Goal: Entertainment & Leisure: Consume media (video, audio)

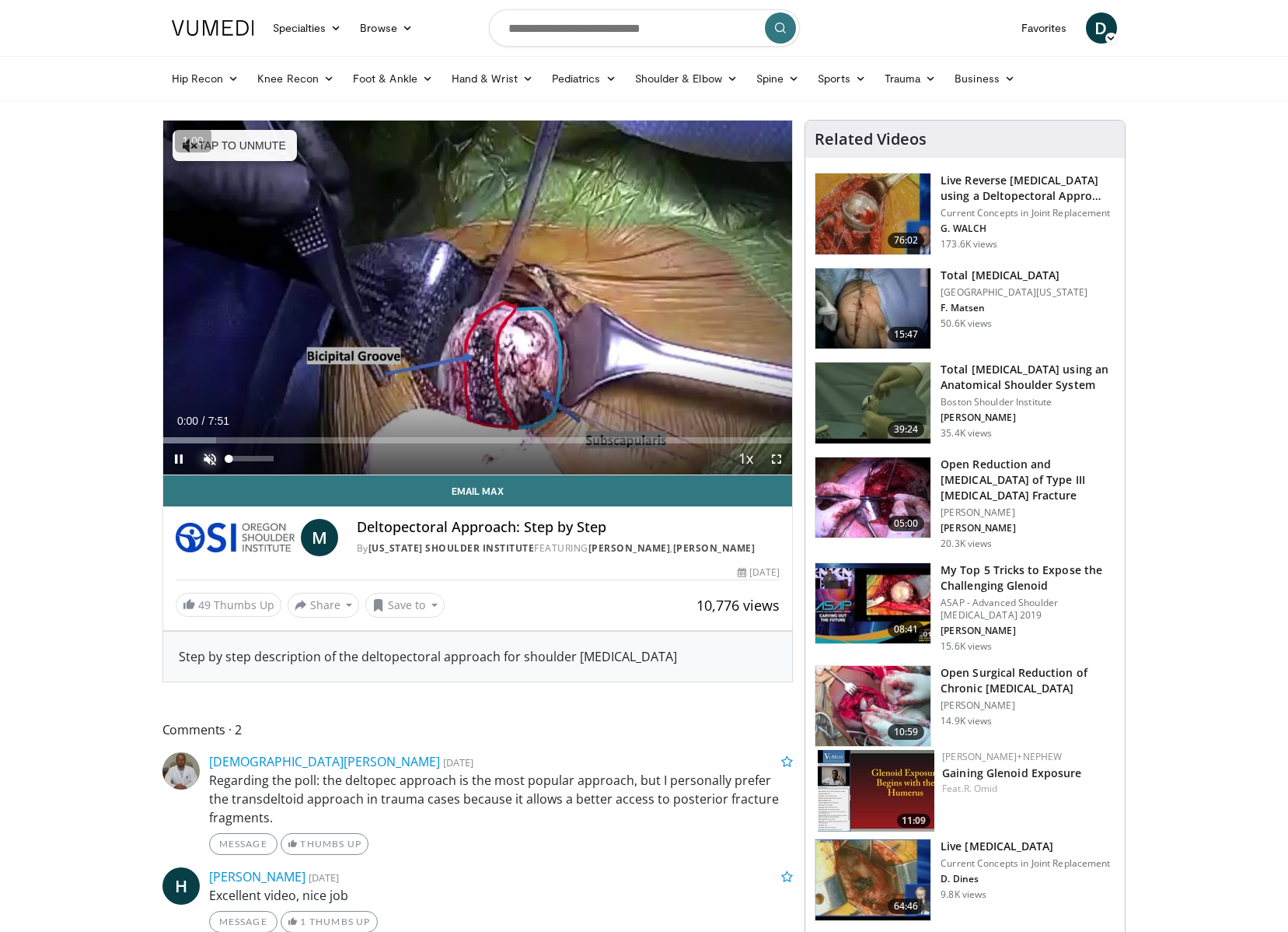
click at [211, 460] on span "Video Player" at bounding box center [210, 459] width 31 height 31
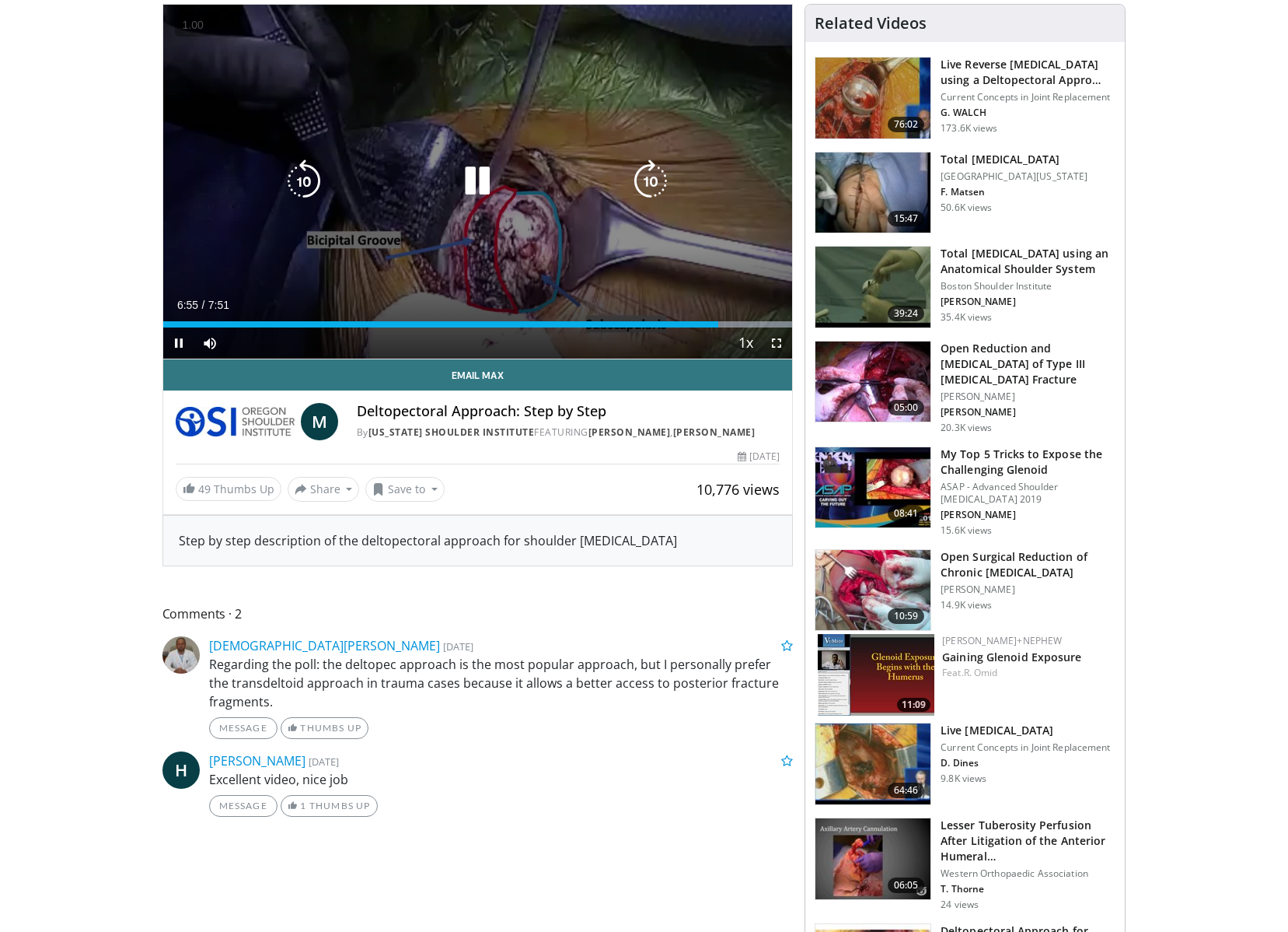
click at [561, 118] on div "10 seconds Tap to unmute" at bounding box center [478, 182] width 630 height 354
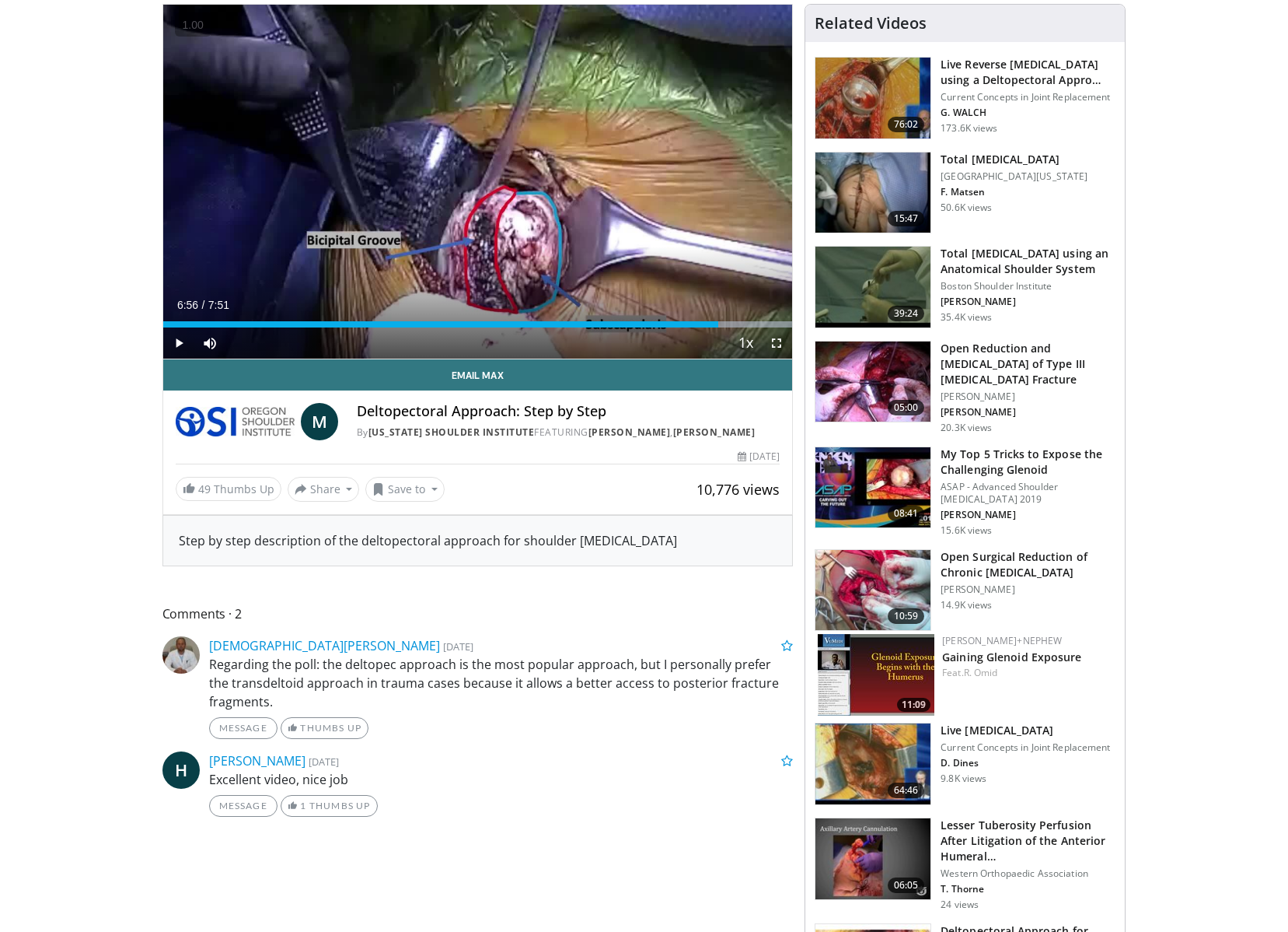
scroll to position [0, 0]
